Goal: Task Accomplishment & Management: Use online tool/utility

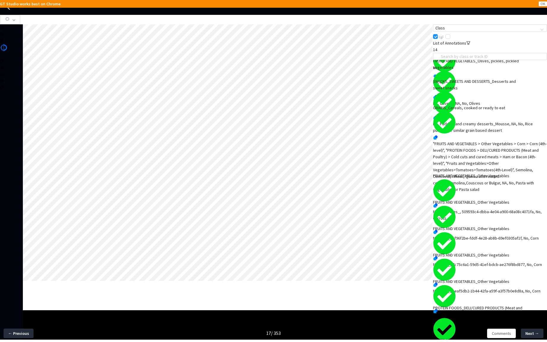
scroll to position [122, 0]
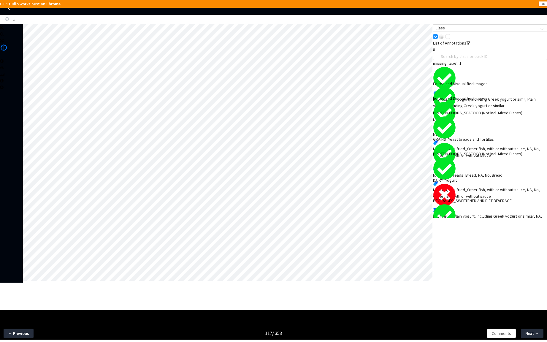
click at [472, 213] on div "NA, Yogurt_Plain yogurt, including Greek yogurt or similar, NA, Yes, NA" at bounding box center [490, 219] width 114 height 13
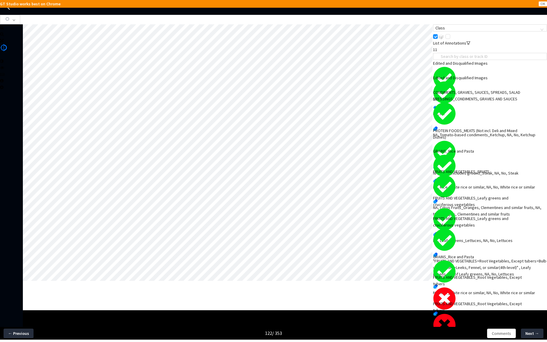
scroll to position [33, 0]
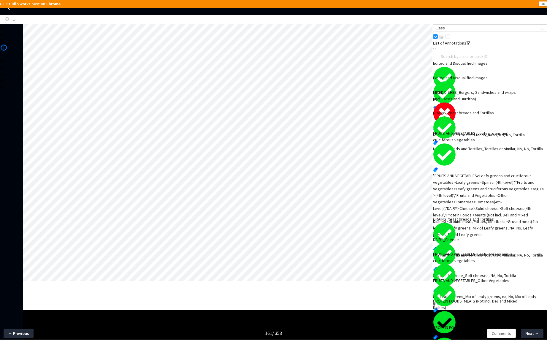
scroll to position [12, 0]
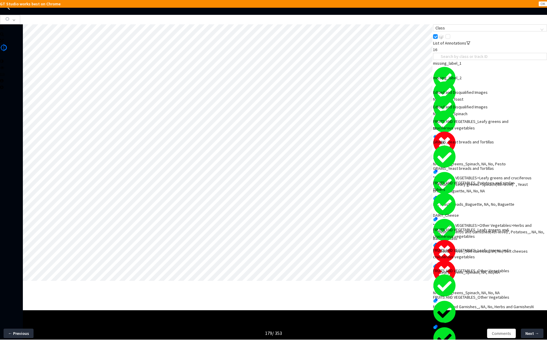
click at [453, 131] on div "FRUITS AND VEGETABLES_Leafy greens and cruciferous vegetables" at bounding box center [478, 124] width 91 height 13
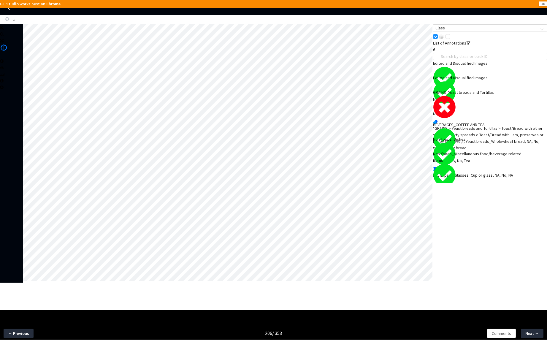
click at [490, 125] on div ""GRAINS > Yeast breads and Tortillas > Toast/Bread with other sugary or fatty s…" at bounding box center [490, 138] width 114 height 26
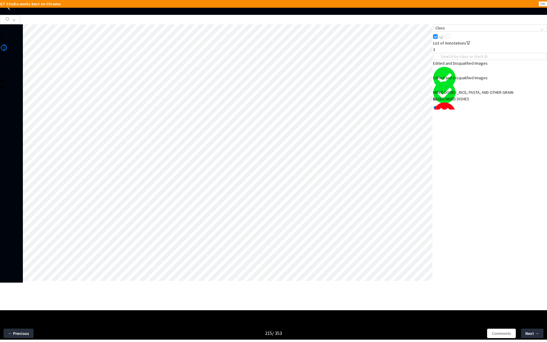
click at [511, 102] on div "MIXED DISHES_RICE, PASTA, AND OTHER GRAIN-BASED MIXED DISHES" at bounding box center [478, 95] width 91 height 13
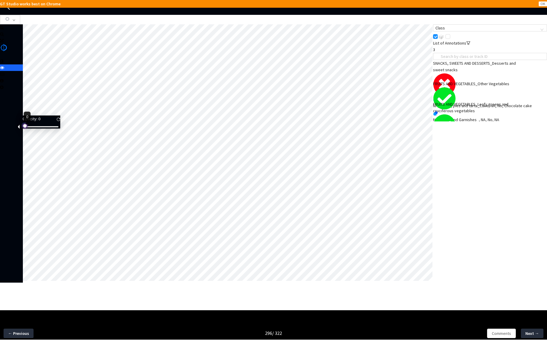
click at [27, 128] on div at bounding box center [41, 127] width 34 height 4
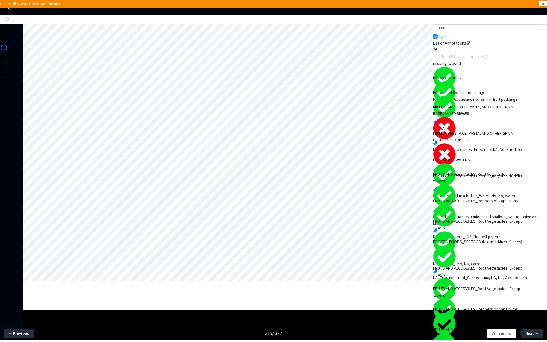
click at [469, 143] on div "MIXED DISHES_RICE, PASTA, AND OTHER GRAIN-BASED MIXED DISHES" at bounding box center [478, 136] width 91 height 13
